Goal: Check status: Check status

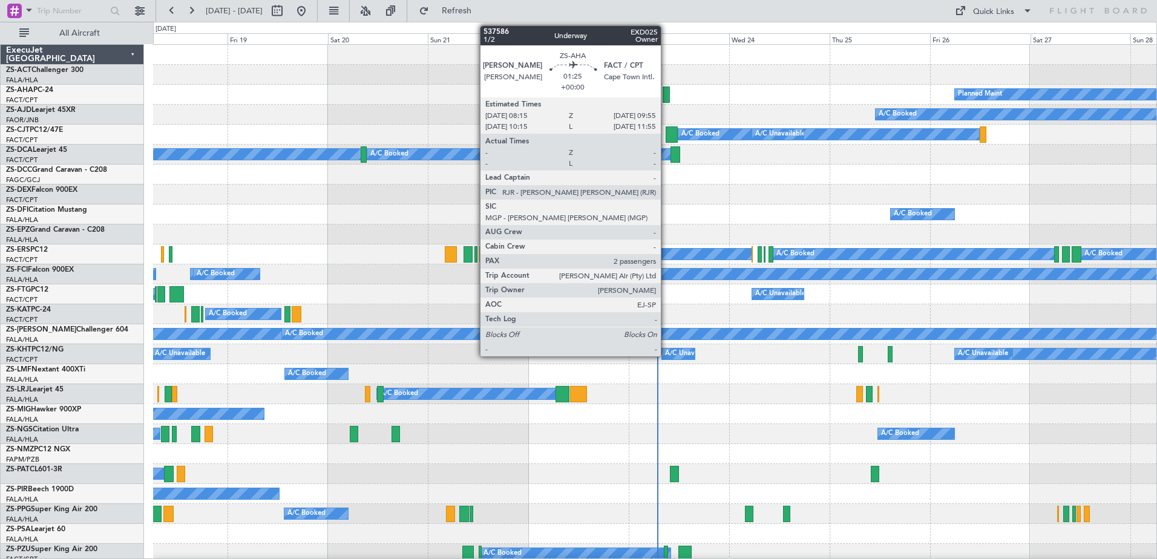
click at [666, 93] on div at bounding box center [665, 95] width 7 height 16
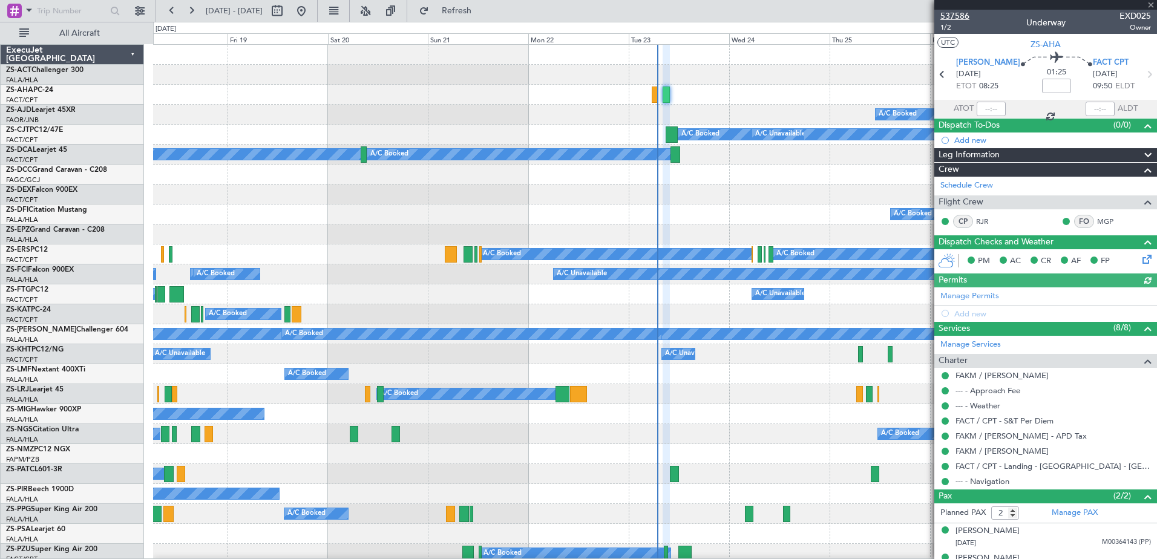
click at [957, 15] on span "537586" at bounding box center [954, 16] width 29 height 13
click at [287, 11] on button at bounding box center [276, 10] width 19 height 19
select select "9"
select select "2025"
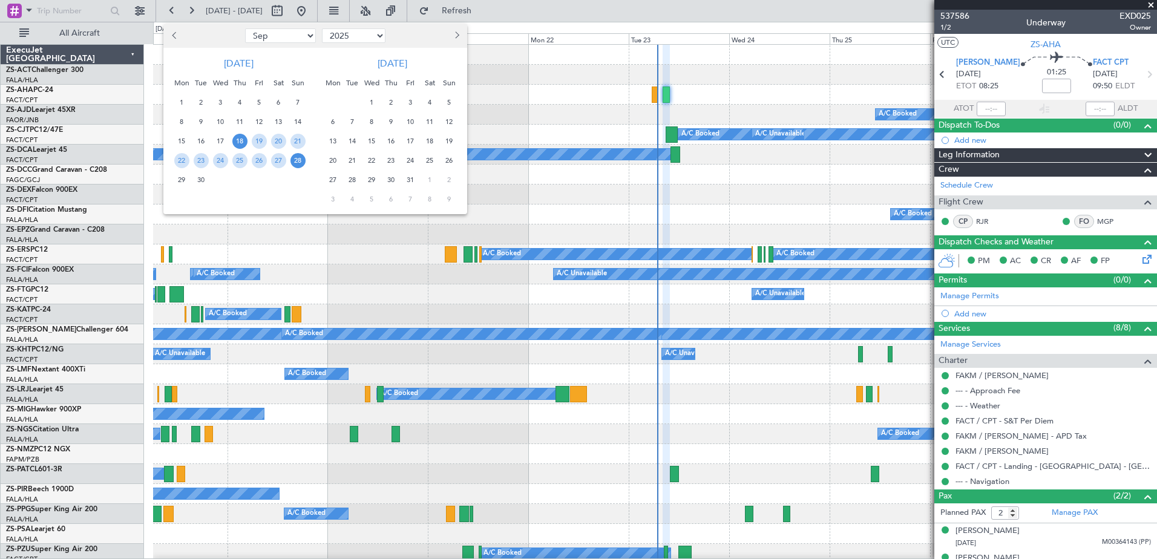
click at [373, 141] on span "15" at bounding box center [371, 141] width 15 height 15
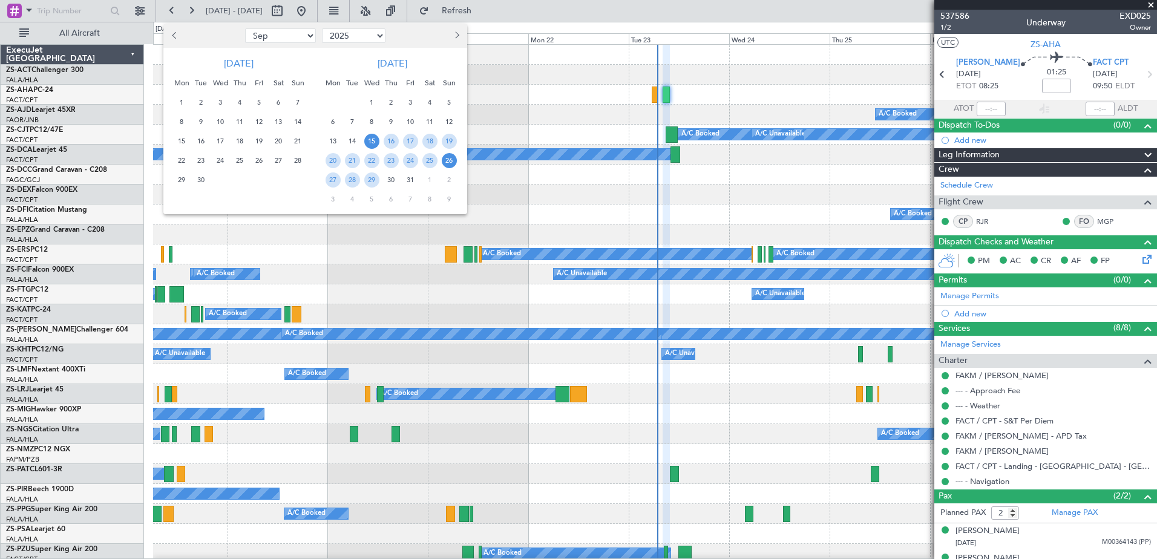
click at [448, 159] on span "26" at bounding box center [449, 160] width 15 height 15
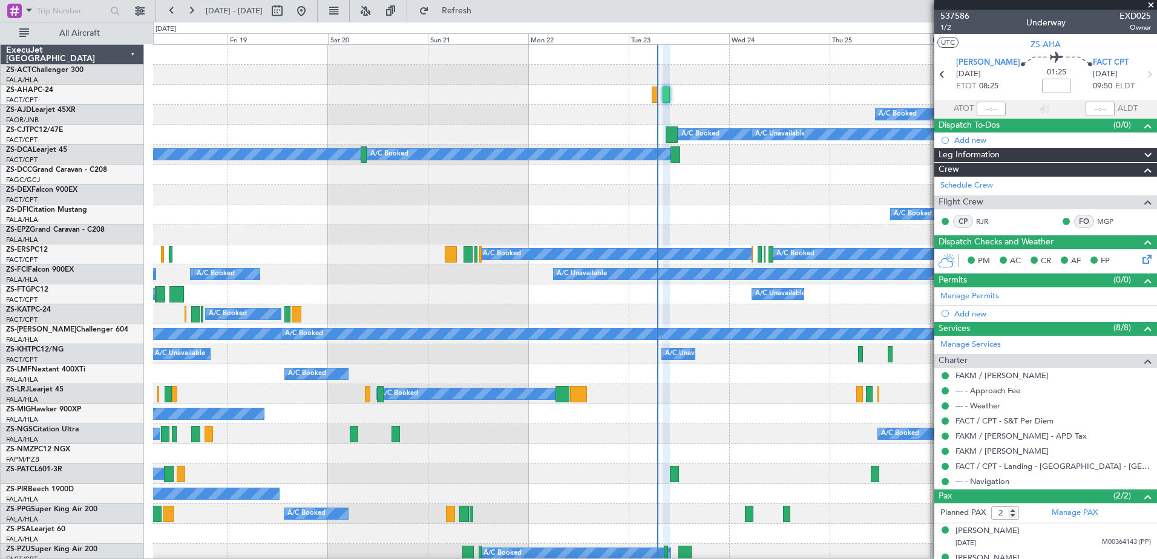
select select "10"
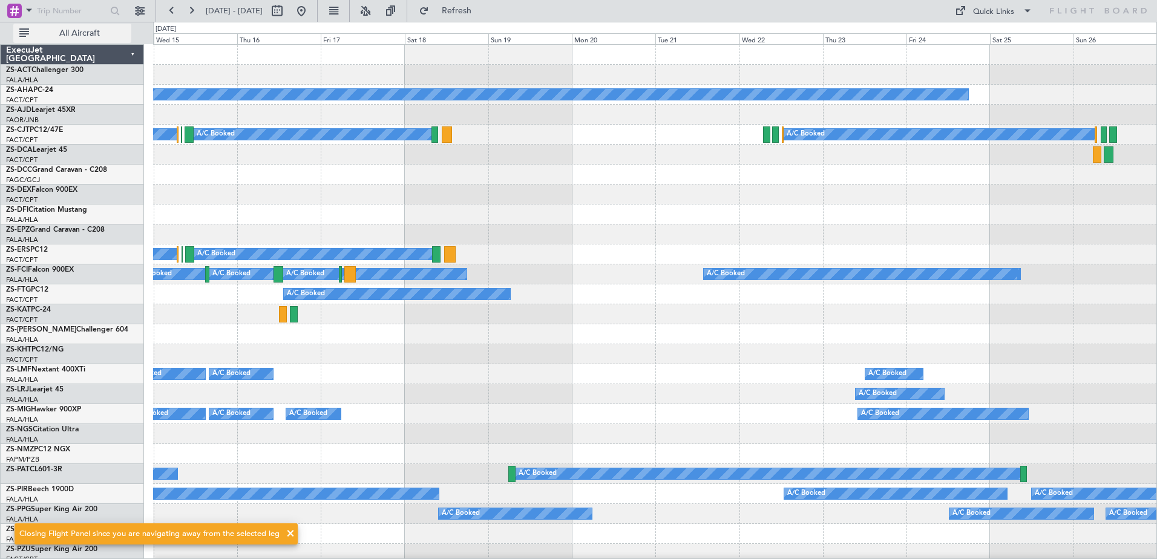
click at [76, 31] on span "All Aircraft" at bounding box center [79, 33] width 96 height 8
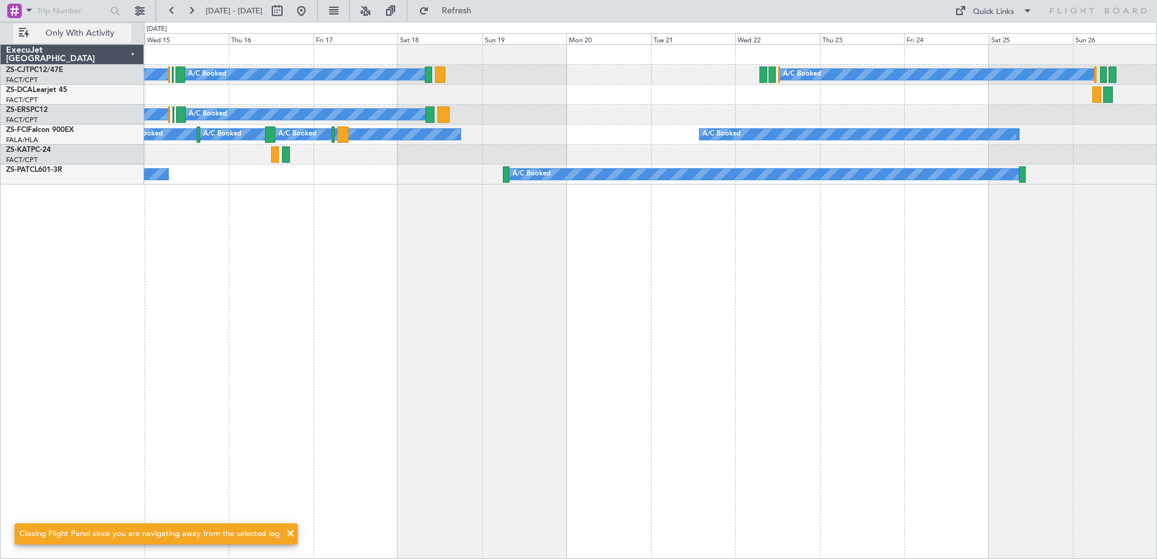
click at [68, 41] on button "Only With Activity" at bounding box center [72, 33] width 118 height 19
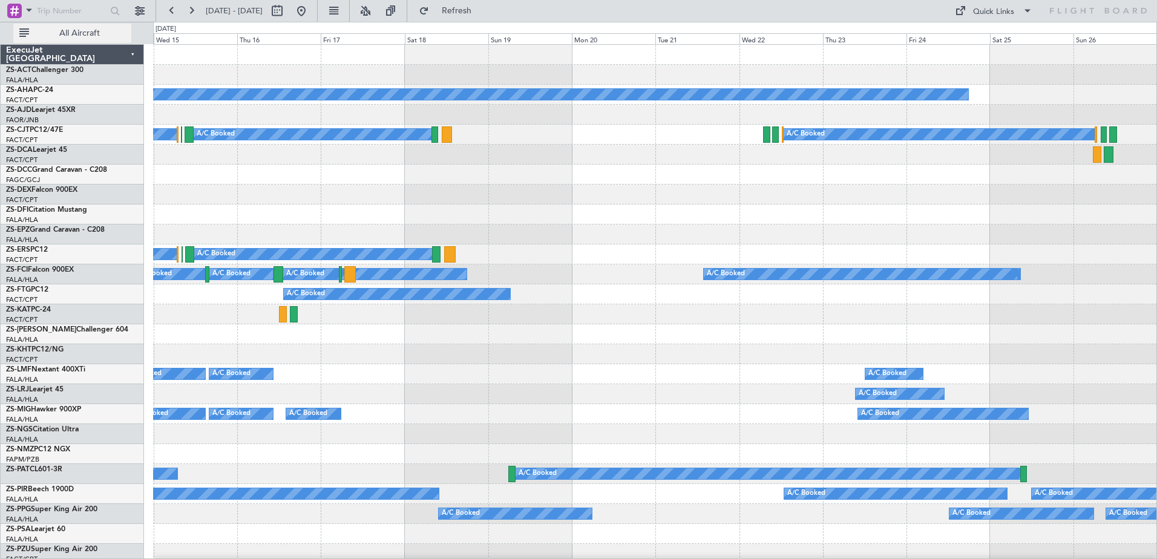
click at [51, 33] on span "All Aircraft" at bounding box center [79, 33] width 96 height 8
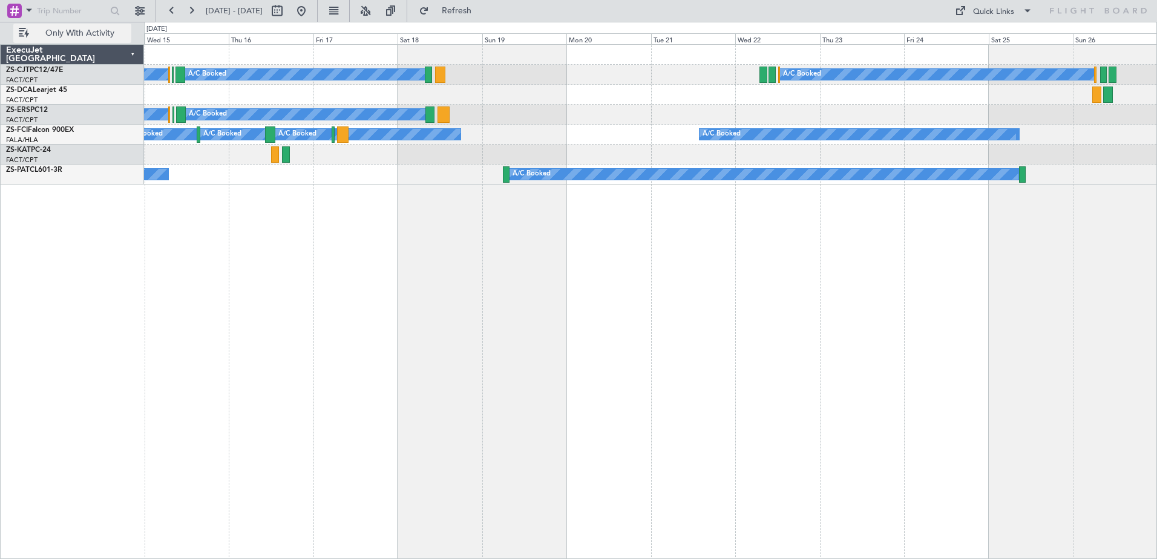
click at [51, 33] on span "Only With Activity" at bounding box center [79, 33] width 96 height 8
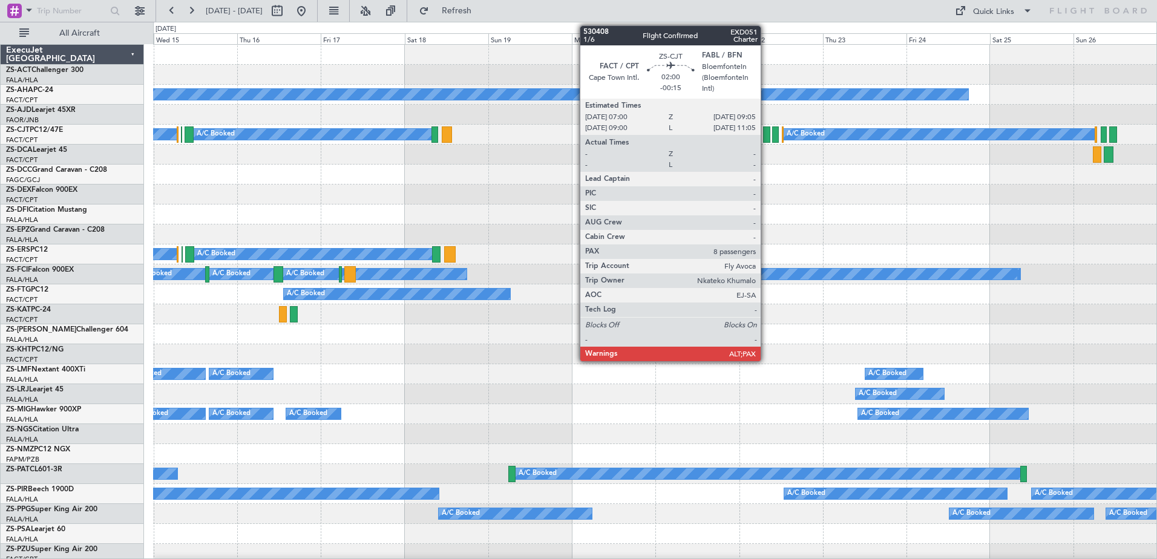
click at [766, 133] on div at bounding box center [766, 134] width 7 height 16
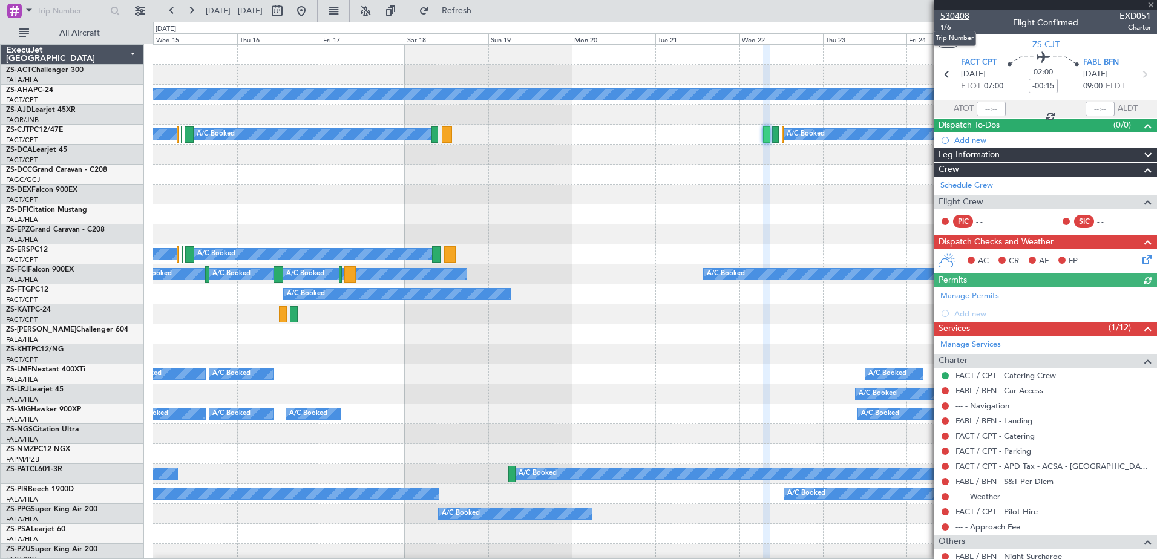
click at [952, 16] on span "530408" at bounding box center [954, 16] width 29 height 13
